Goal: Register for event/course

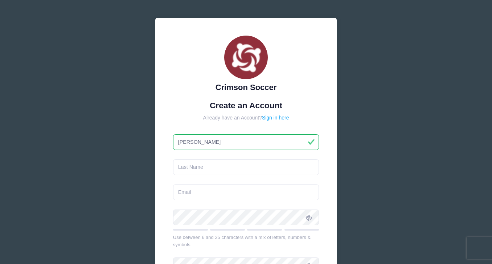
type input "Gino"
type input "Obnial"
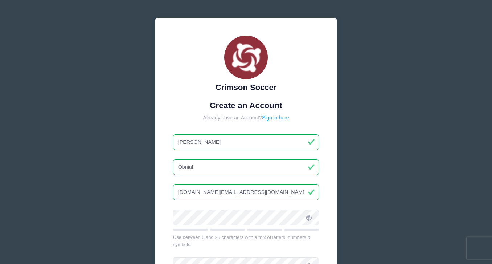
type input "[DOMAIN_NAME][EMAIL_ADDRESS][DOMAIN_NAME]"
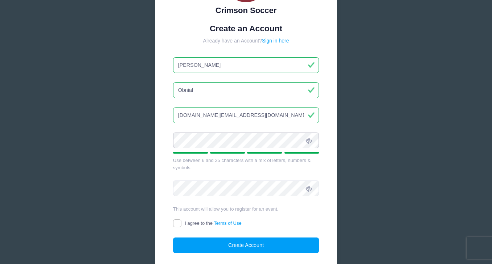
scroll to position [78, 0]
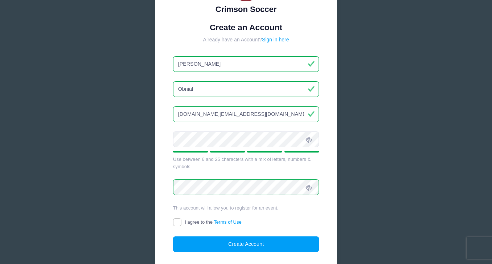
click at [179, 220] on input "I agree to the Terms of Use" at bounding box center [177, 222] width 8 height 8
checkbox input "true"
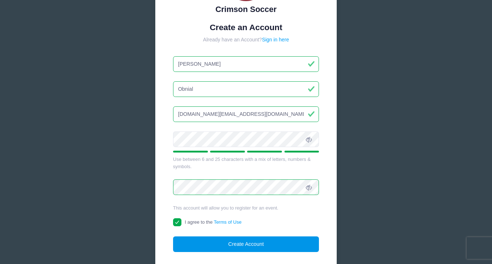
click at [236, 246] on button "Create Account" at bounding box center [246, 244] width 146 height 16
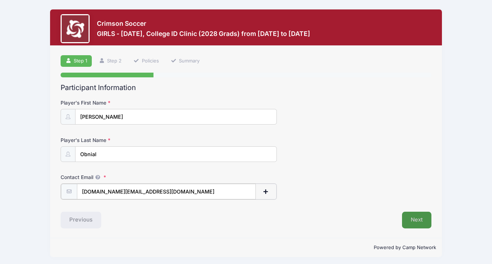
type input "[DOMAIN_NAME][EMAIL_ADDRESS][DOMAIN_NAME]"
click at [413, 215] on button "Next" at bounding box center [416, 219] width 29 height 17
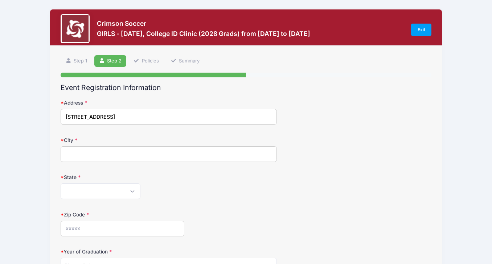
type input "[STREET_ADDRESS]"
type input "Orinda"
select select "CA"
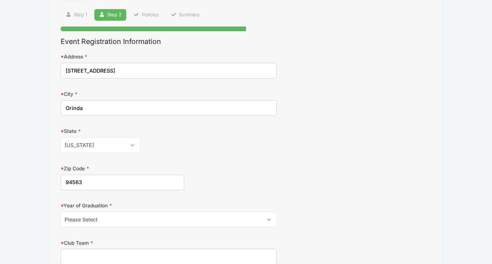
scroll to position [47, 0]
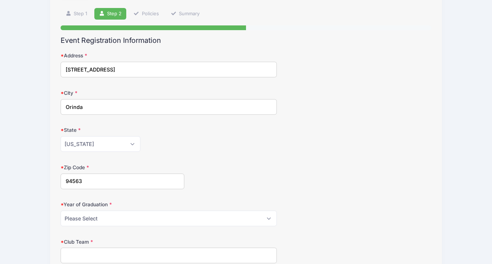
type input "94563"
select select "2028"
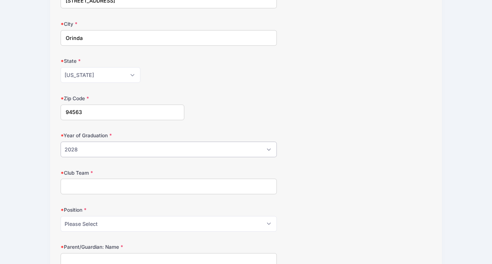
scroll to position [119, 0]
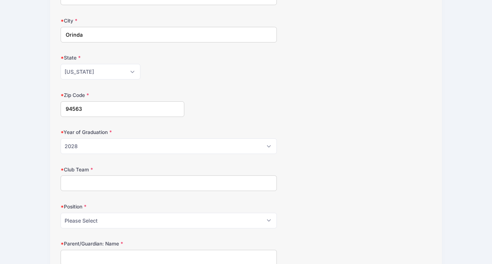
click at [85, 181] on input "Club Team" at bounding box center [169, 183] width 216 height 16
type input "[US_STATE] Magic Soccer Club"
click at [127, 222] on select "Please Select GK Def Mid Fwd" at bounding box center [169, 221] width 216 height 16
select select "Mid"
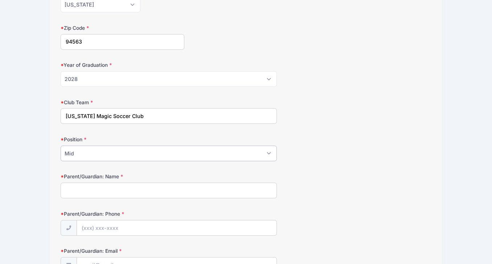
scroll to position [188, 0]
type input "[PERSON_NAME]"
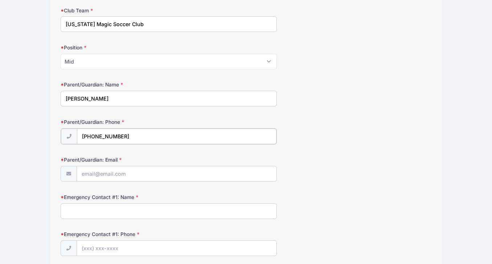
scroll to position [279, 0]
type input "[PHONE_NUMBER]"
click at [132, 172] on input "obnial.family@gmaiol.com" at bounding box center [177, 173] width 200 height 16
type input "obnial.family@gmail.com"
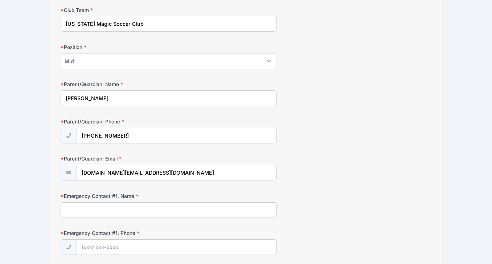
click at [160, 155] on label "Parent/Guardian: Email" at bounding box center [123, 158] width 124 height 7
click at [160, 165] on input "obnial.family@gmail.com" at bounding box center [177, 173] width 201 height 16
click at [235, 230] on div "Emergency Contact #1: Phone" at bounding box center [246, 241] width 371 height 25
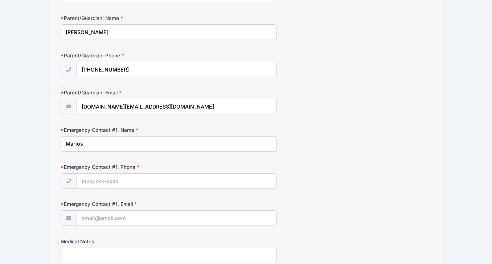
scroll to position [346, 0]
click at [200, 143] on input "Marios" at bounding box center [169, 143] width 216 height 16
type input "Marisol Timtiman"
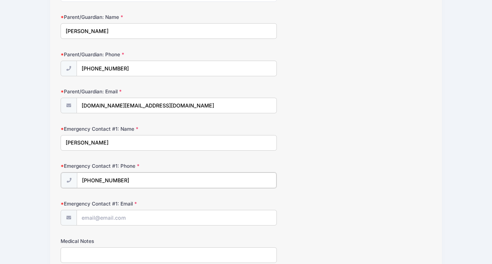
type input "(646) 623-0223"
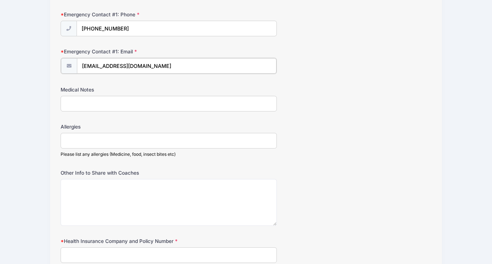
scroll to position [498, 0]
type input "mctimtiman@yahoo.com"
click at [195, 132] on input "Allergies" at bounding box center [169, 140] width 216 height 16
type input "none"
click at [192, 103] on input "Medical Notes" at bounding box center [169, 103] width 216 height 16
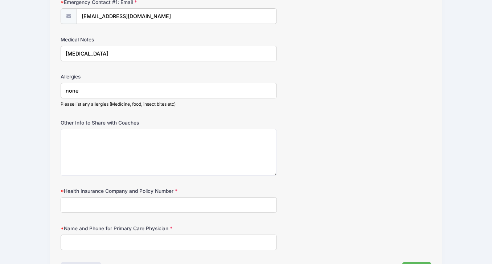
scroll to position [548, 0]
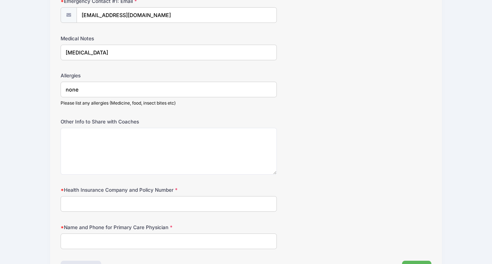
type input "[MEDICAL_DATA]"
type input "Kaiser Permanente"
click at [197, 240] on input "Claire Lande, M" at bounding box center [169, 241] width 216 height 16
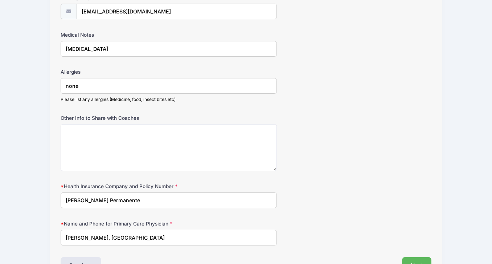
scroll to position [551, 0]
type input "[PERSON_NAME], [GEOGRAPHIC_DATA]"
click at [199, 202] on input "Kaiser Permanente" at bounding box center [169, 201] width 216 height 16
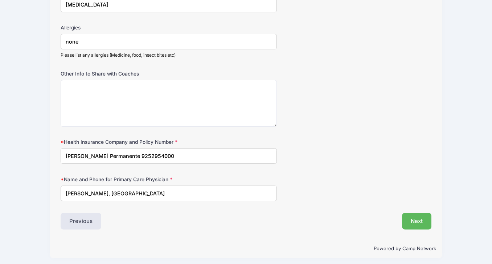
scroll to position [595, 0]
click at [206, 251] on div "Powered by Camp Network" at bounding box center [246, 248] width 392 height 19
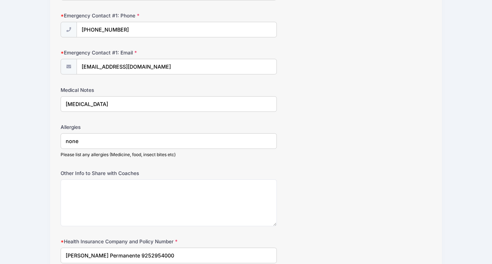
scroll to position [502, 0]
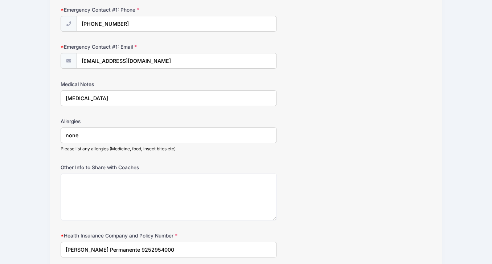
click at [114, 247] on input "Kaiser Permanente 9252954000" at bounding box center [169, 250] width 216 height 16
type input "[PERSON_NAME] Permanente - 9252954000"
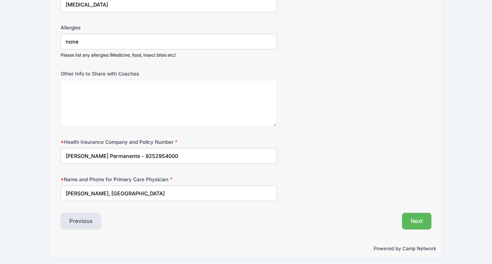
scroll to position [595, 0]
click at [411, 219] on button "Next" at bounding box center [416, 221] width 29 height 17
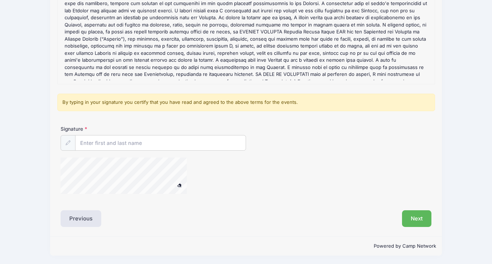
scroll to position [126, 0]
click at [225, 141] on input "Signature" at bounding box center [160, 144] width 170 height 16
type input "[PERSON_NAME]"
click at [283, 181] on div at bounding box center [184, 177] width 247 height 38
click at [413, 219] on button "Next" at bounding box center [416, 219] width 29 height 17
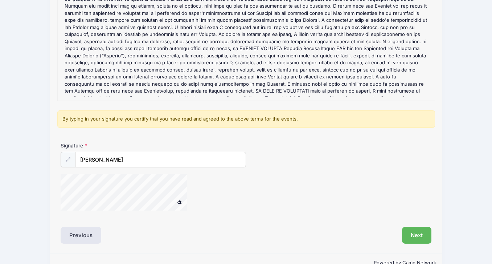
scroll to position [126, 0]
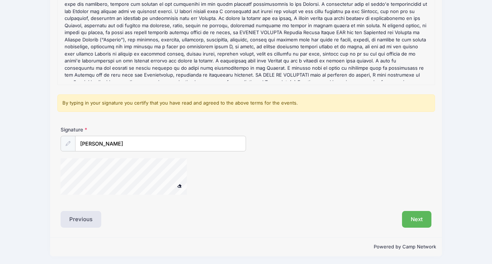
click at [159, 200] on div "Signature Gino Obnial" at bounding box center [246, 163] width 378 height 75
click at [412, 223] on button "Next" at bounding box center [416, 219] width 29 height 17
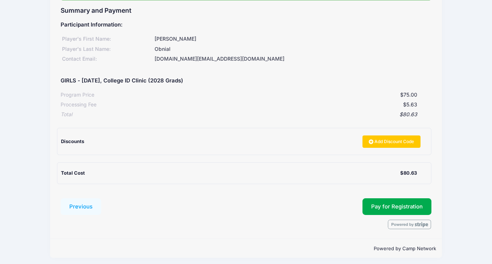
scroll to position [77, 0]
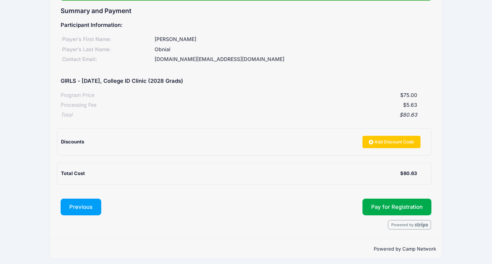
click at [82, 208] on button "Previous" at bounding box center [81, 207] width 41 height 17
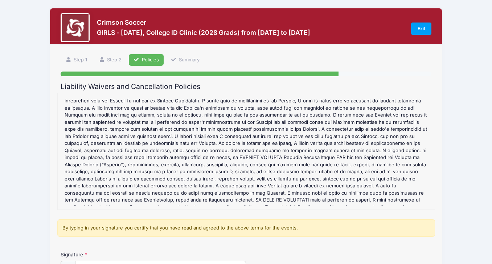
scroll to position [0, 0]
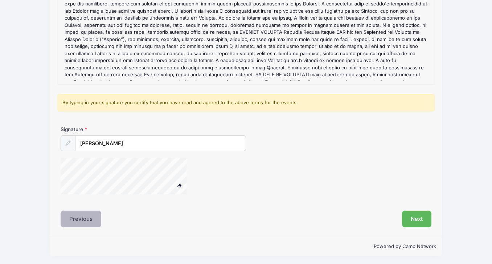
click at [78, 218] on button "Previous" at bounding box center [81, 219] width 41 height 17
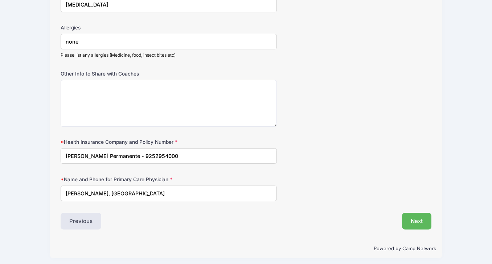
scroll to position [595, 0]
click at [78, 222] on button "Previous" at bounding box center [81, 221] width 41 height 17
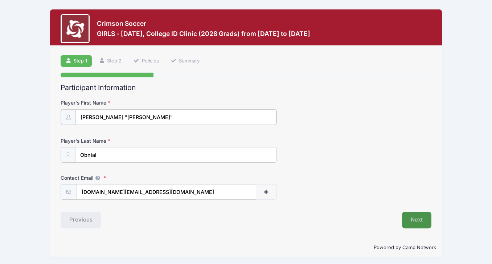
type input "[PERSON_NAME] "[PERSON_NAME]""
click at [405, 221] on button "Next" at bounding box center [416, 219] width 29 height 17
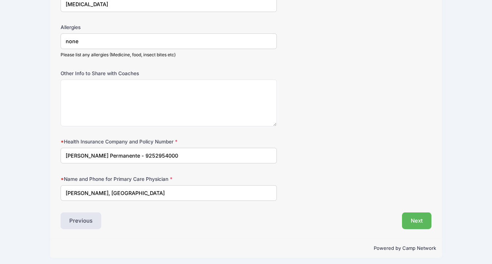
scroll to position [595, 0]
click at [422, 215] on button "Next" at bounding box center [416, 221] width 29 height 17
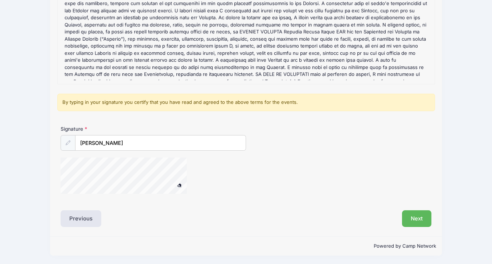
scroll to position [126, 0]
click at [412, 225] on button "Next" at bounding box center [416, 219] width 29 height 17
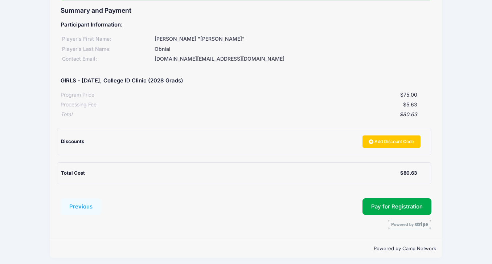
scroll to position [77, 0]
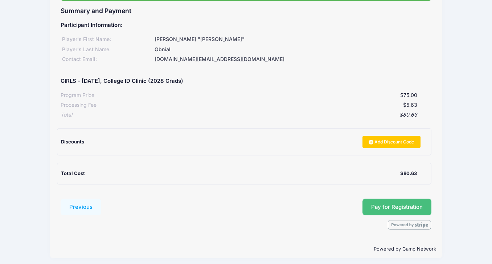
click at [384, 201] on button "Pay for Registration" at bounding box center [397, 207] width 69 height 17
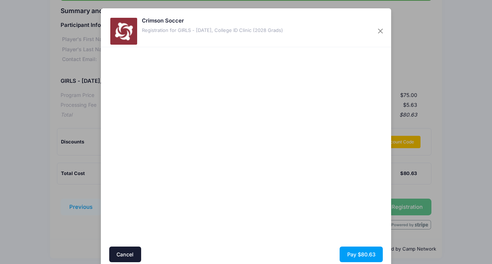
scroll to position [29, 0]
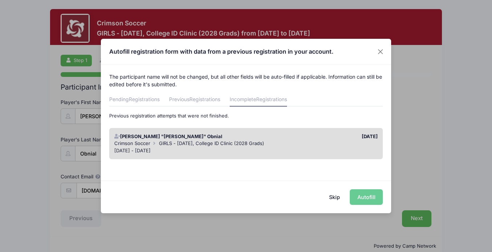
click at [355, 193] on div "Skip Autofill" at bounding box center [246, 197] width 290 height 32
click at [360, 199] on div "Skip Autofill" at bounding box center [246, 197] width 290 height 32
click at [354, 225] on div "Autofill registration form with data from a previous registration in your accou…" at bounding box center [246, 126] width 492 height 252
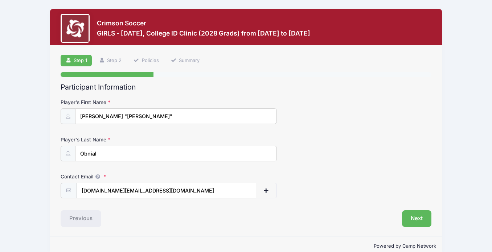
scroll to position [12, 0]
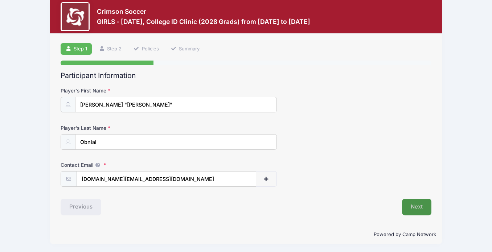
click at [409, 207] on button "Next" at bounding box center [416, 207] width 29 height 17
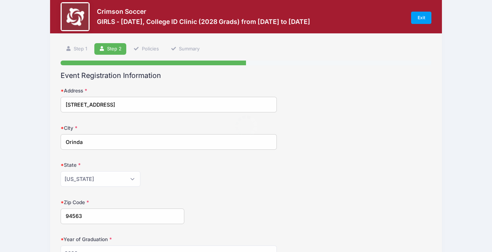
scroll to position [0, 0]
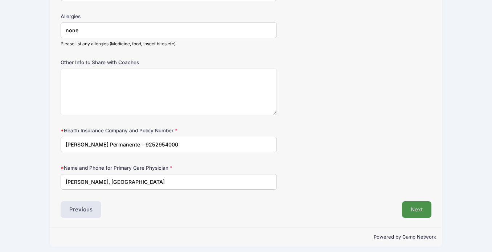
click at [413, 206] on button "Next" at bounding box center [416, 209] width 29 height 17
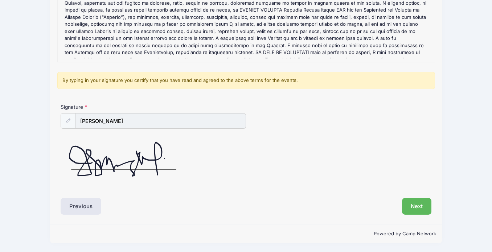
scroll to position [148, 0]
click at [415, 204] on button "Next" at bounding box center [416, 207] width 29 height 17
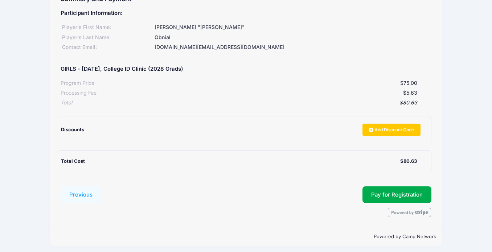
scroll to position [88, 0]
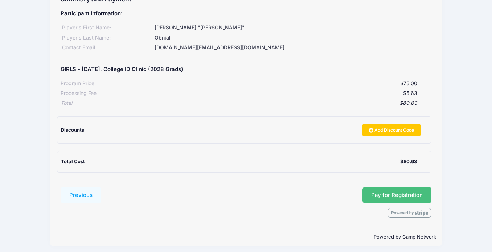
click at [410, 189] on button "Pay for Registration" at bounding box center [397, 195] width 69 height 17
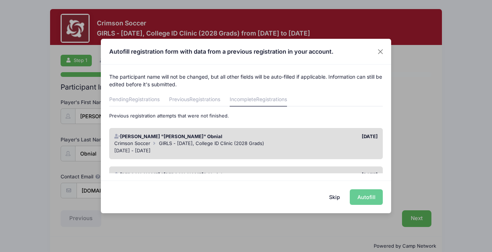
click at [362, 194] on div "Skip Autofill" at bounding box center [246, 197] width 290 height 32
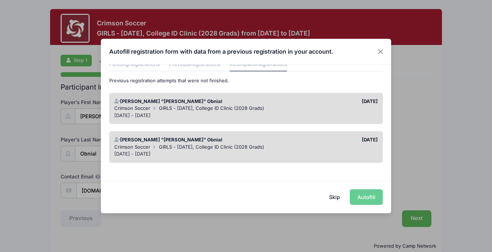
scroll to position [35, 0]
click at [318, 111] on div "Crimson Soccer GIRLS - October 11, College ID Clinic (2028 Grads)" at bounding box center [246, 108] width 264 height 7
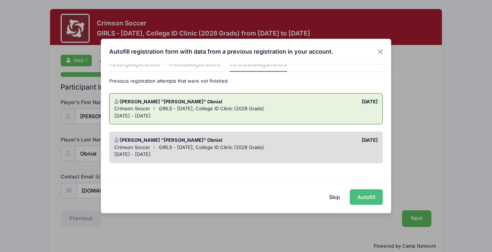
click at [358, 197] on button "Autofill" at bounding box center [366, 197] width 33 height 16
type input "9175961399"
type input "6466230223"
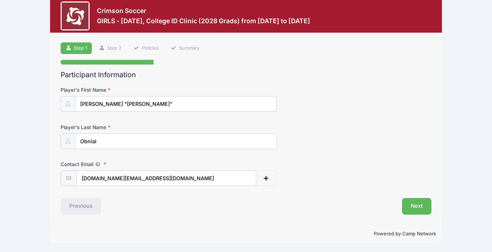
scroll to position [12, 0]
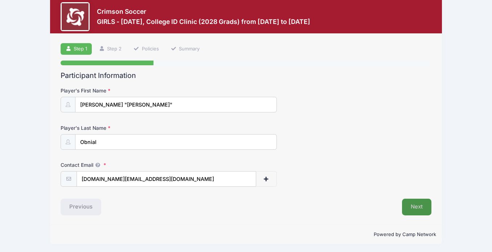
click at [415, 209] on button "Next" at bounding box center [416, 207] width 29 height 17
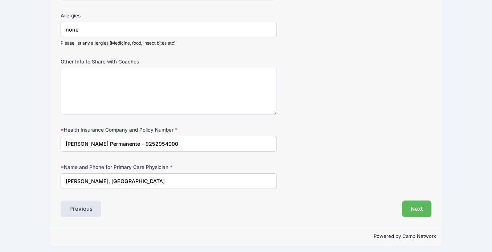
scroll to position [607, 0]
click at [415, 203] on button "Next" at bounding box center [416, 209] width 29 height 17
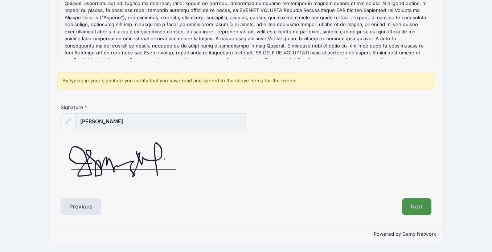
scroll to position [148, 0]
click at [420, 212] on button "Next" at bounding box center [416, 207] width 29 height 17
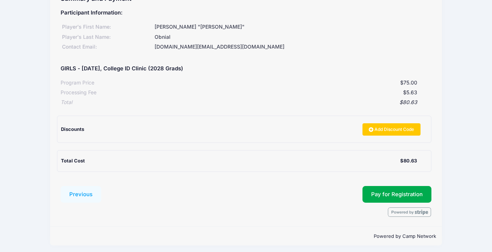
scroll to position [88, 0]
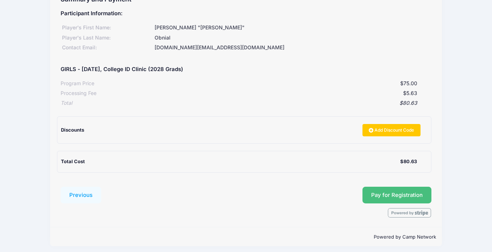
click at [409, 192] on button "Pay for Registration" at bounding box center [397, 195] width 69 height 17
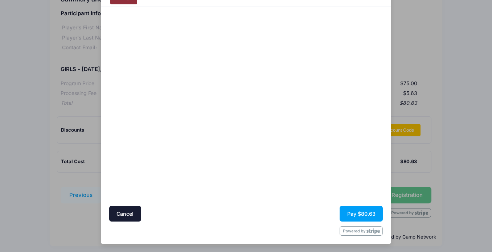
scroll to position [40, 0]
click at [277, 166] on div at bounding box center [317, 107] width 134 height 192
click at [351, 215] on button "Pay $80.63" at bounding box center [361, 214] width 43 height 16
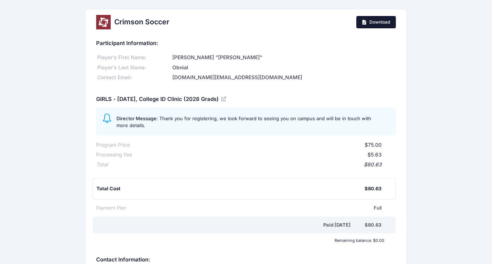
click at [373, 25] on link "Download" at bounding box center [376, 22] width 40 height 12
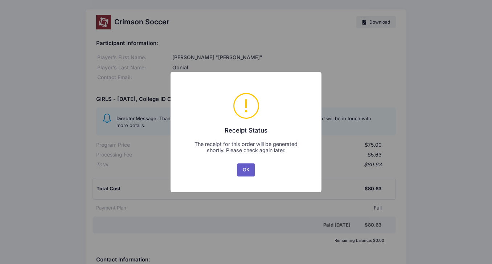
click at [242, 171] on button "OK" at bounding box center [245, 169] width 17 height 13
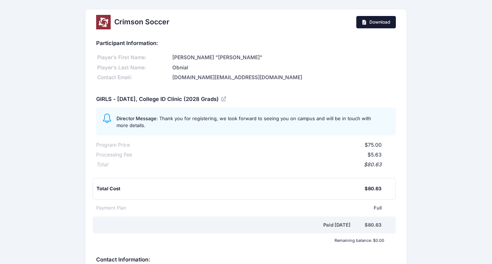
click at [371, 24] on span "Download" at bounding box center [380, 21] width 21 height 5
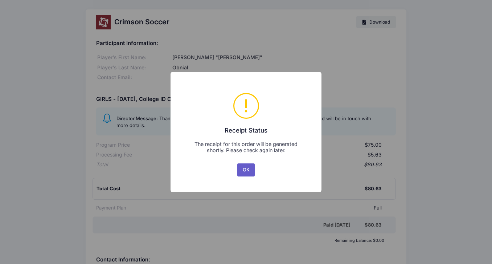
click at [245, 174] on button "OK" at bounding box center [245, 169] width 17 height 13
